Goal: Find specific page/section: Find specific page/section

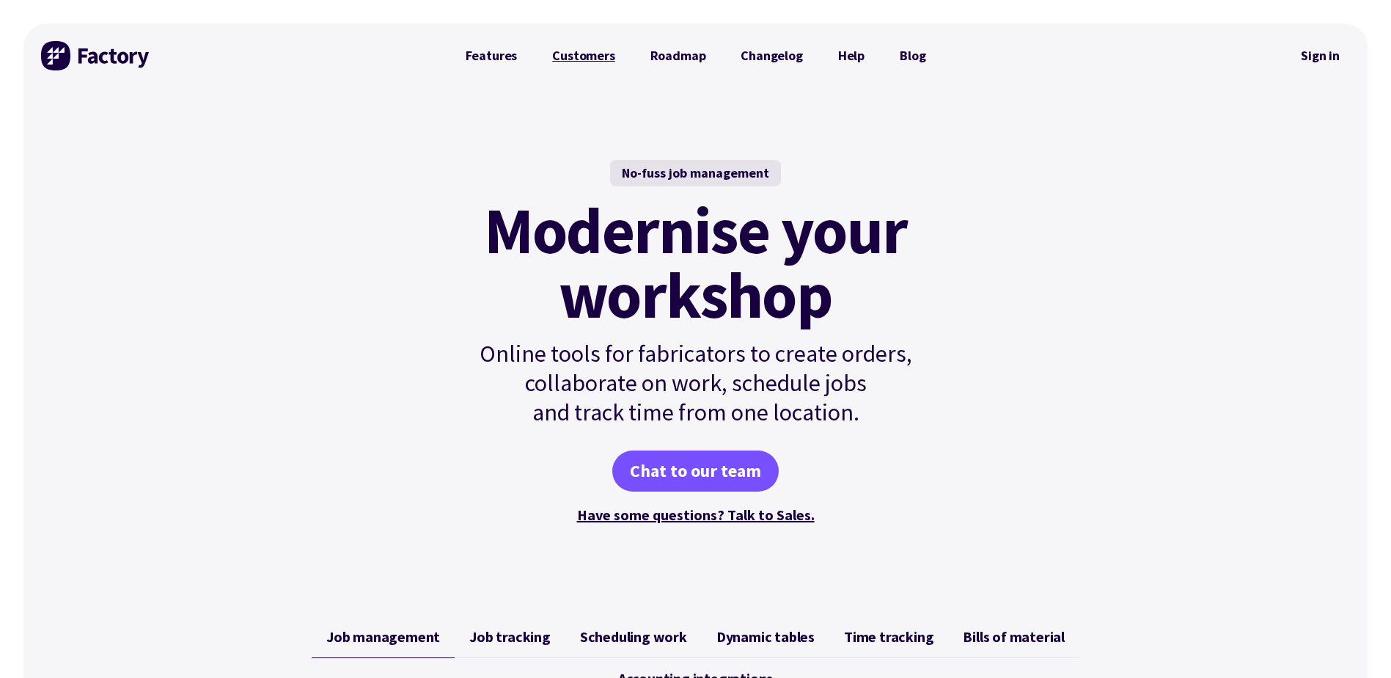
click at [592, 60] on link "Customers" at bounding box center [584, 55] width 98 height 29
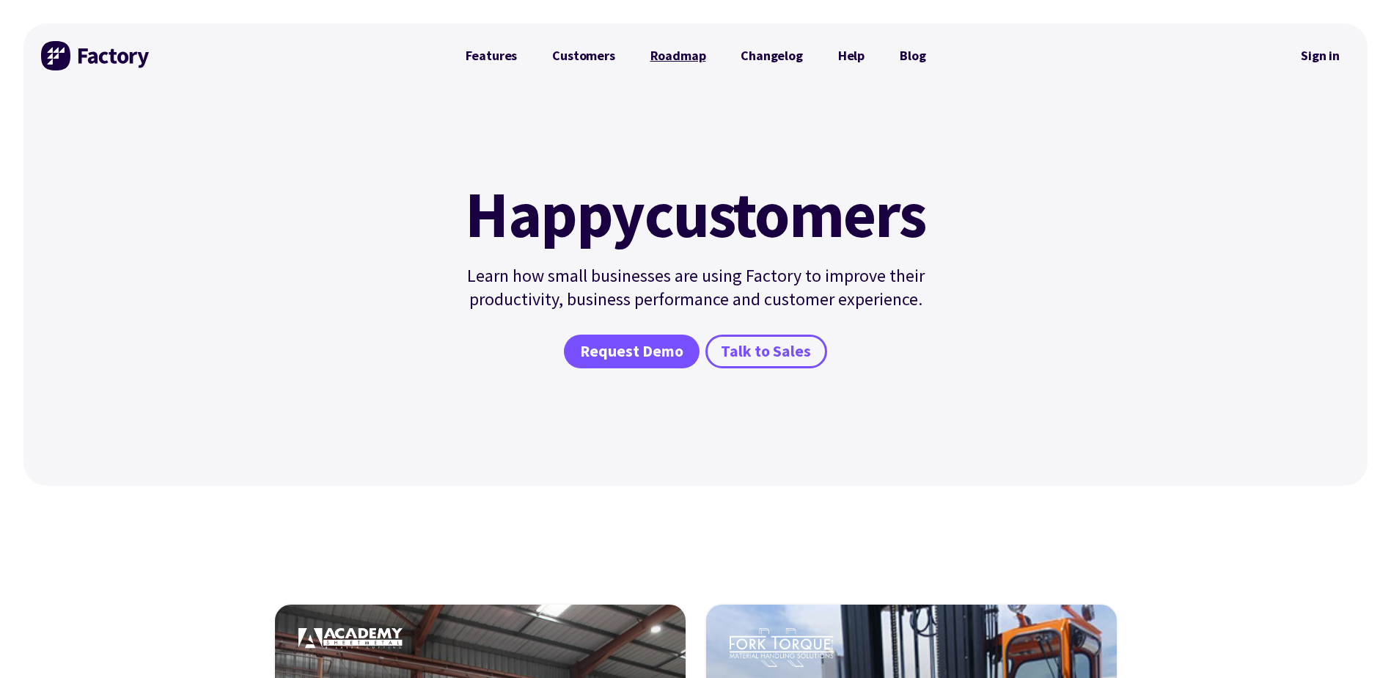
click at [671, 59] on link "Roadmap" at bounding box center [678, 55] width 91 height 29
